Goal: Find specific fact: Locate a discrete piece of known information

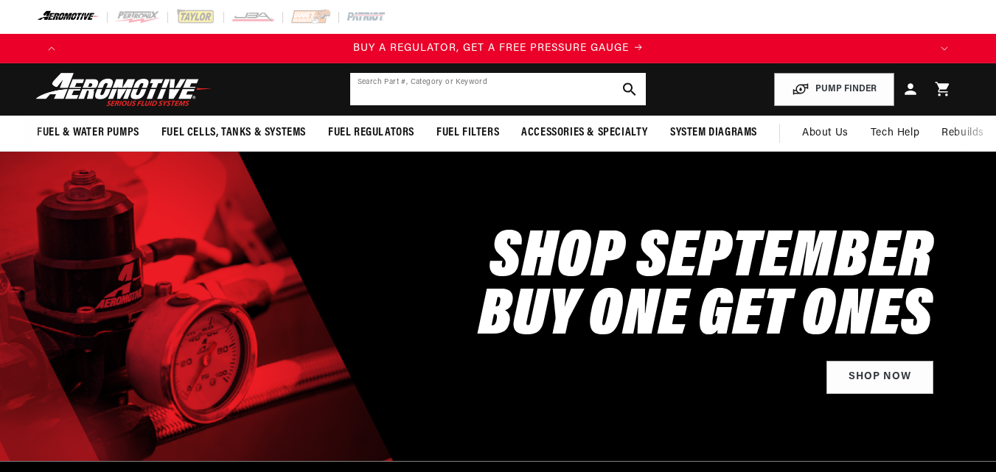
click at [388, 79] on input "text" at bounding box center [498, 89] width 296 height 32
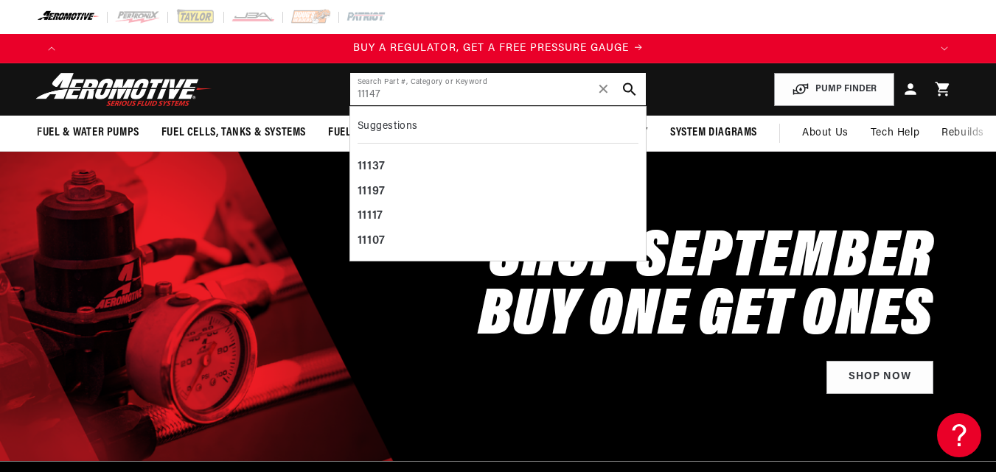
type input "11147"
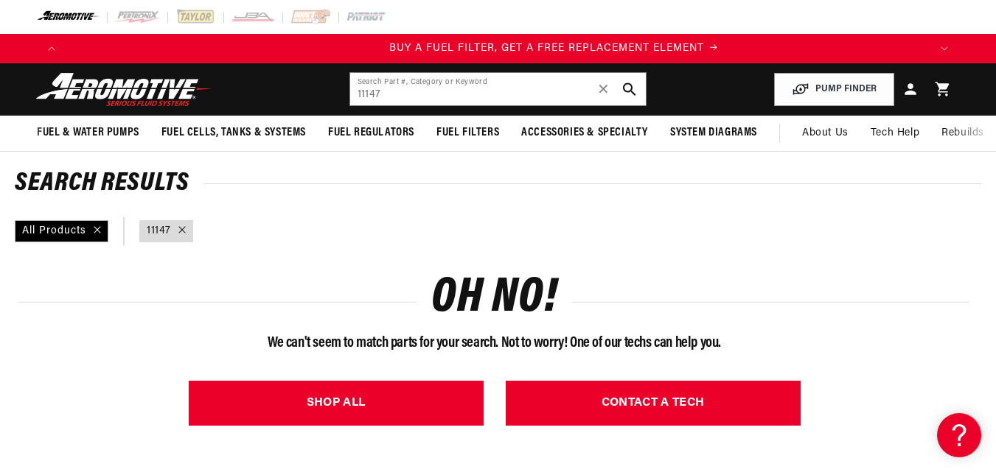
scroll to position [0, 863]
click at [398, 94] on input "11147" at bounding box center [498, 89] width 296 height 32
drag, startPoint x: 406, startPoint y: 96, endPoint x: 347, endPoint y: 85, distance: 60.0
click at [349, 85] on div "11126 Search Part #, Category or Keyword ✕" at bounding box center [498, 89] width 298 height 34
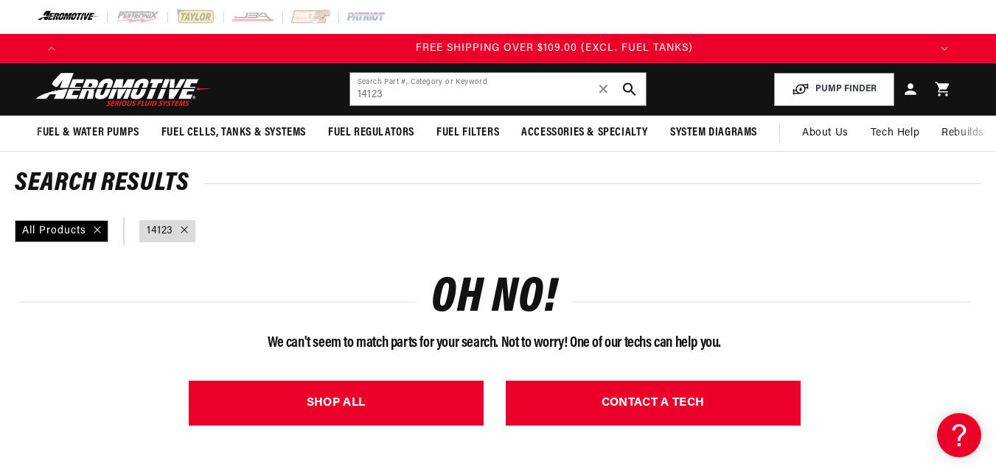
scroll to position [0, 2589]
drag, startPoint x: 395, startPoint y: 94, endPoint x: 335, endPoint y: 95, distance: 59.7
click at [335, 95] on header "Fuel & Water Pumps Back In-Tank In-Line Fuel Pumps" at bounding box center [498, 89] width 996 height 52
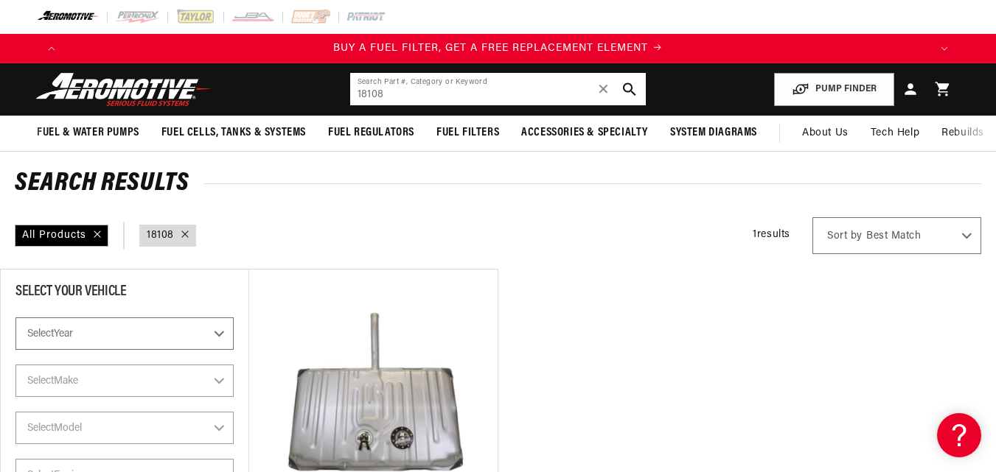
click at [403, 94] on input "18108" at bounding box center [498, 89] width 296 height 32
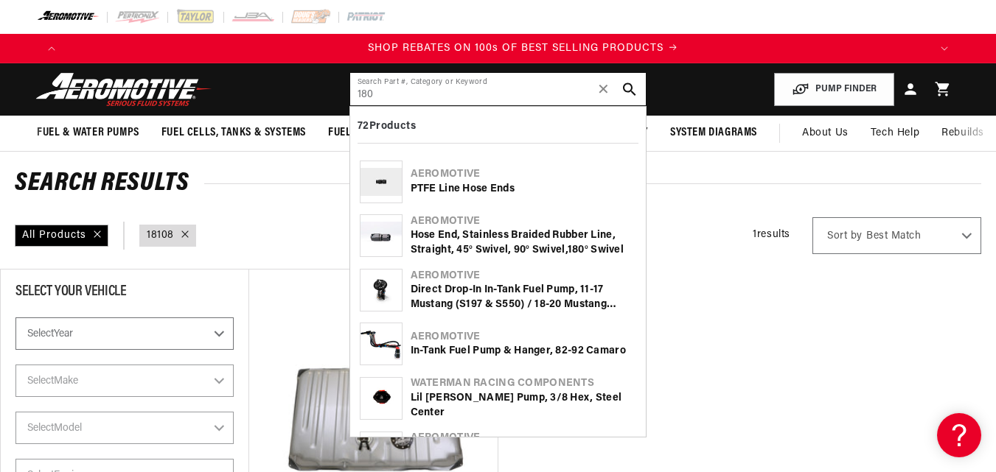
scroll to position [0, 1726]
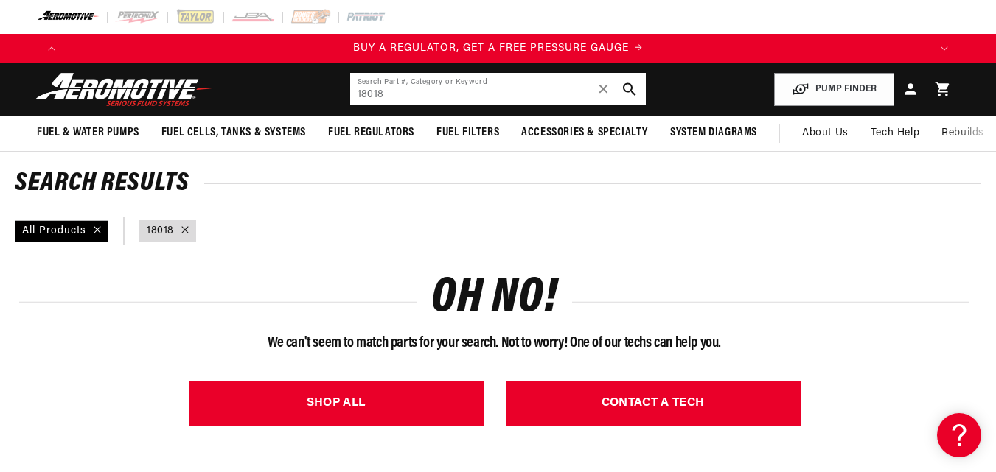
drag, startPoint x: 403, startPoint y: 99, endPoint x: 350, endPoint y: 97, distance: 53.1
click at [355, 97] on input "18018" at bounding box center [498, 89] width 296 height 32
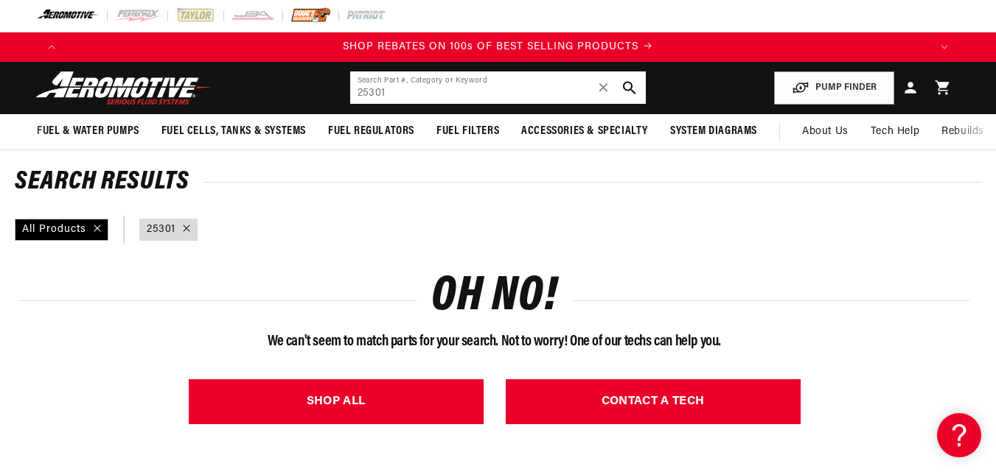
drag, startPoint x: 409, startPoint y: 18, endPoint x: 321, endPoint y: 10, distance: 88.2
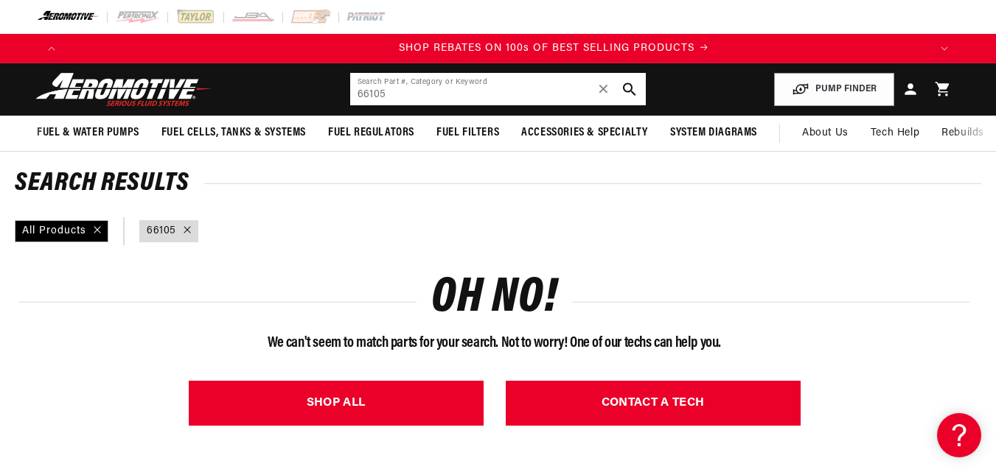
scroll to position [0, 1726]
click at [390, 94] on input "66105" at bounding box center [498, 89] width 296 height 32
drag, startPoint x: 390, startPoint y: 94, endPoint x: 380, endPoint y: 94, distance: 10.3
click at [385, 95] on input "66105" at bounding box center [498, 89] width 296 height 32
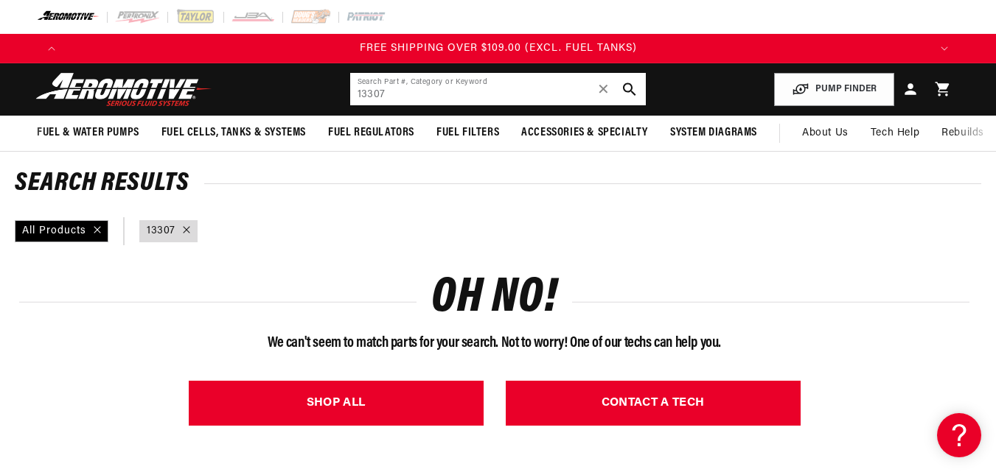
drag, startPoint x: 394, startPoint y: 89, endPoint x: 356, endPoint y: 94, distance: 38.7
click at [356, 94] on input "13307" at bounding box center [498, 89] width 296 height 32
paste input "1-01C1-0"
type input "131-01C1-0"
click at [624, 83] on icon "search button" at bounding box center [630, 90] width 14 height 14
